Goal: Information Seeking & Learning: Learn about a topic

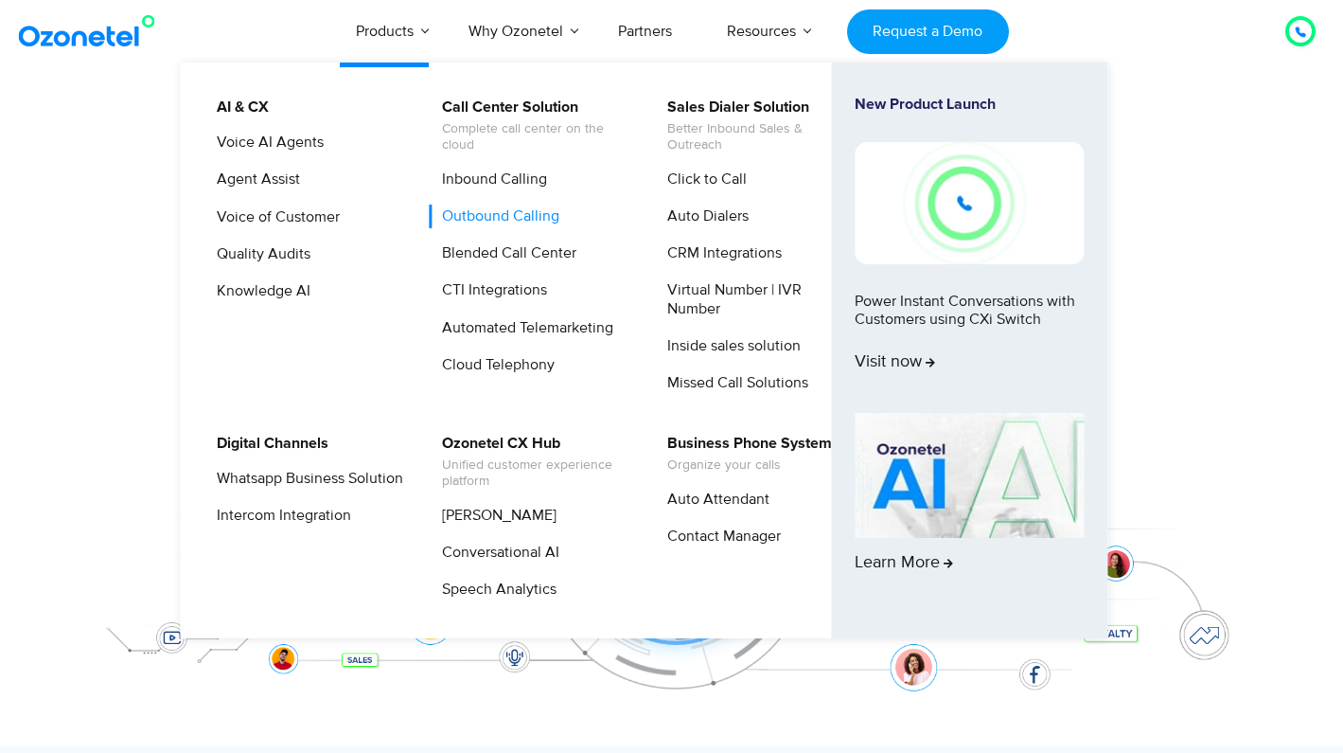
click at [519, 214] on link "Outbound Calling" at bounding box center [496, 216] width 133 height 24
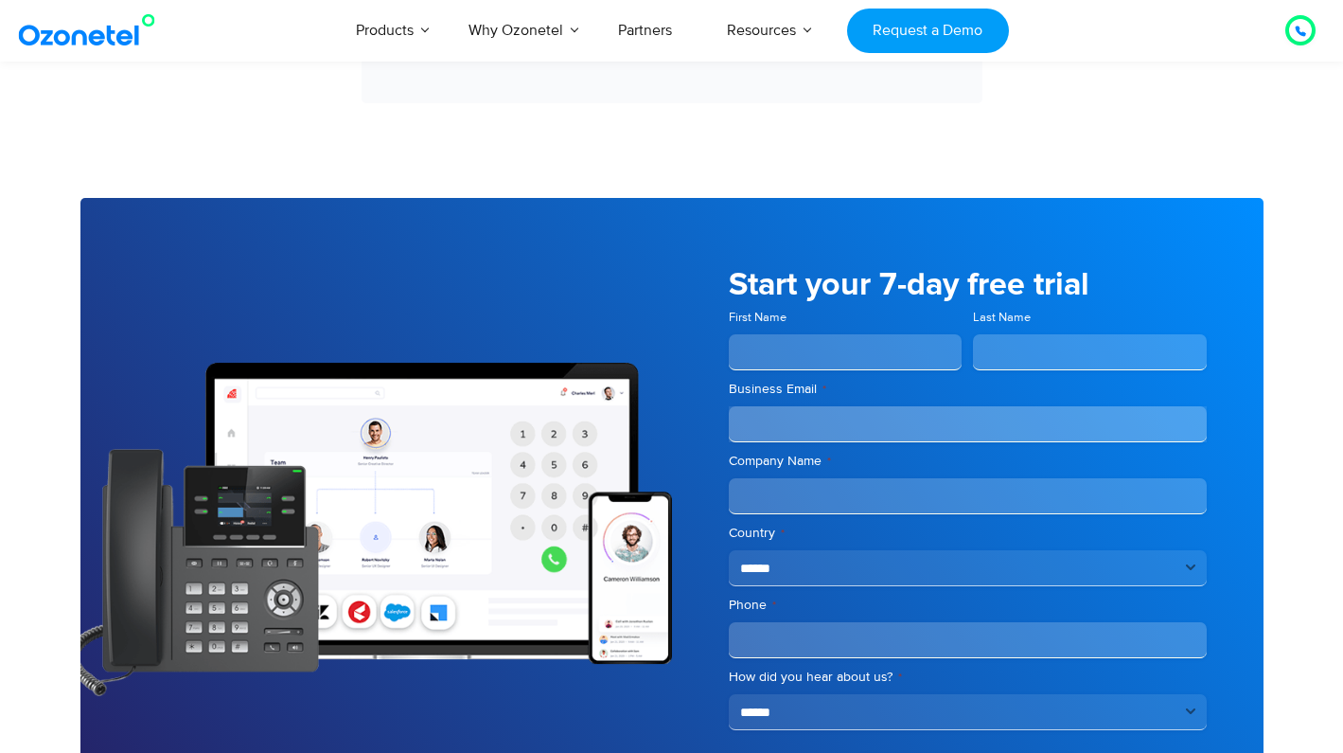
scroll to position [4790, 0]
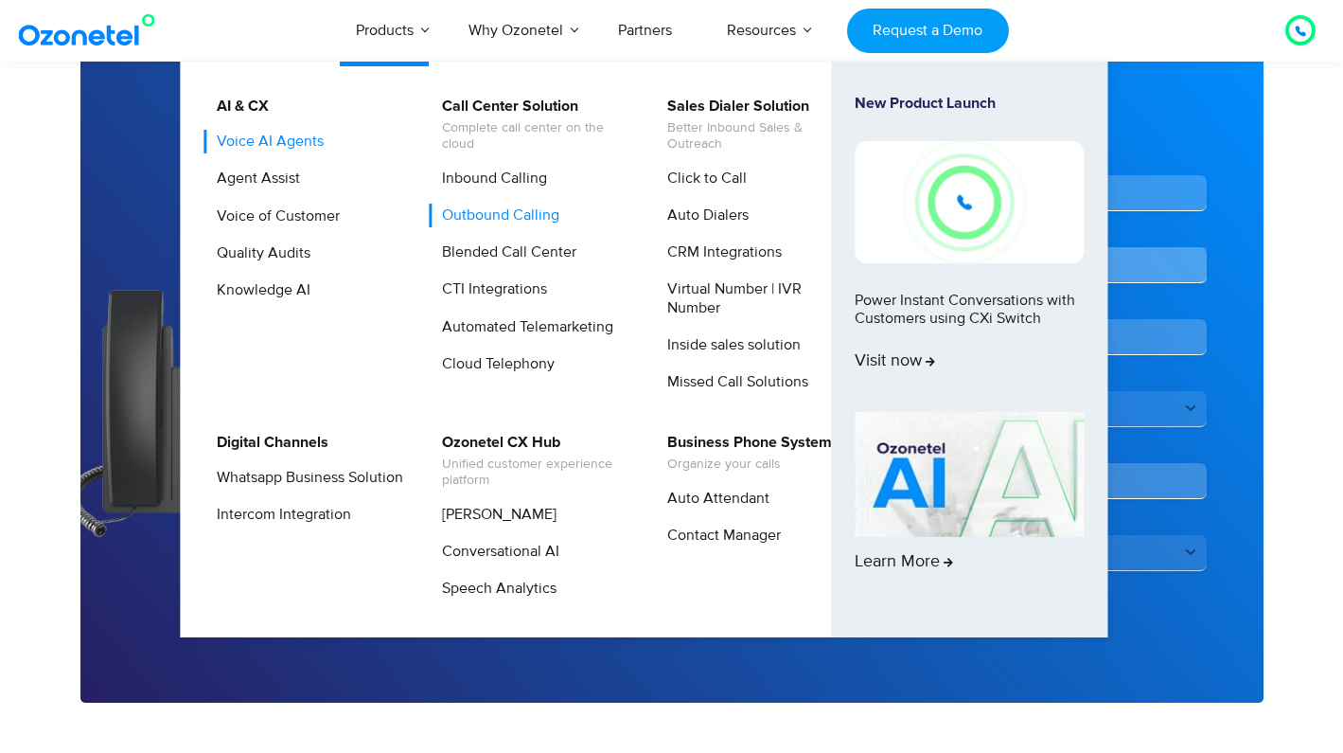
click at [270, 139] on link "Voice AI Agents" at bounding box center [265, 142] width 122 height 24
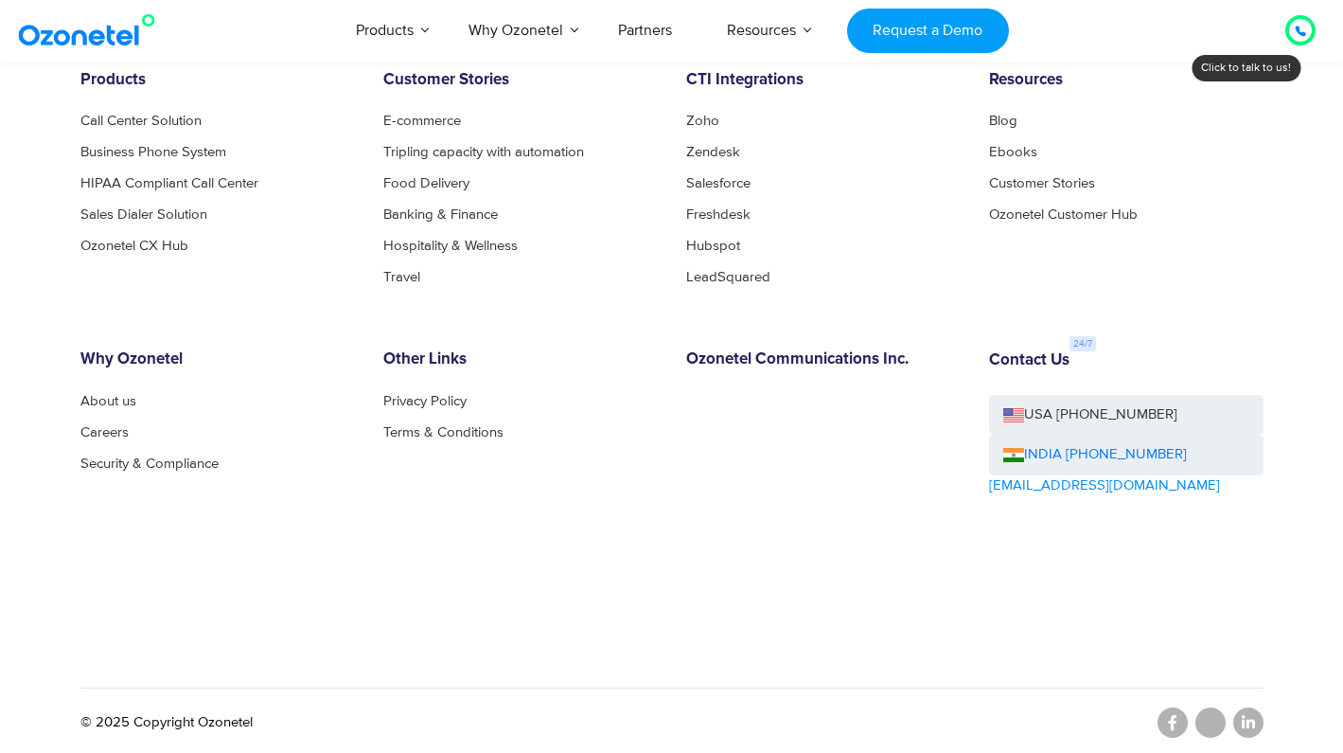
scroll to position [4018, 0]
